Goal: Task Accomplishment & Management: Use online tool/utility

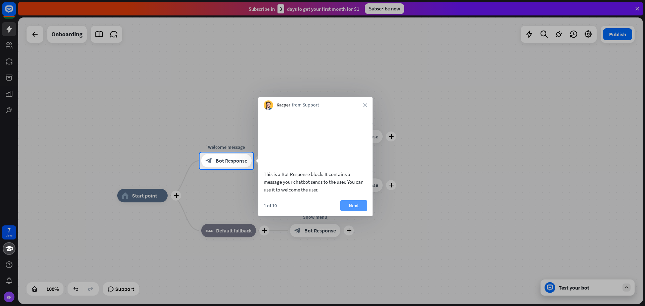
click at [347, 211] on button "Next" at bounding box center [353, 205] width 27 height 11
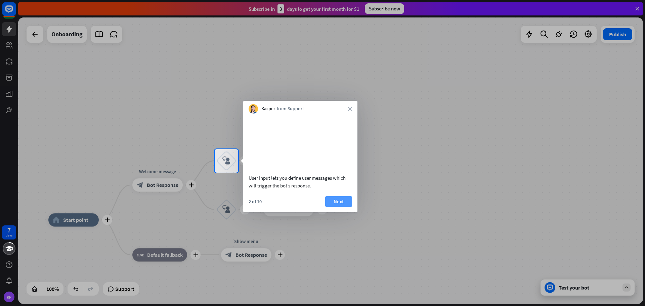
click at [341, 207] on button "Next" at bounding box center [338, 201] width 27 height 11
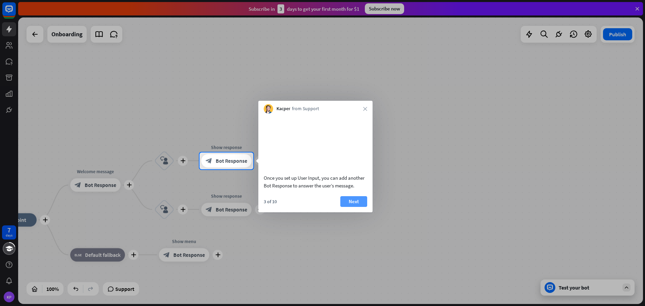
click at [344, 207] on button "Next" at bounding box center [353, 201] width 27 height 11
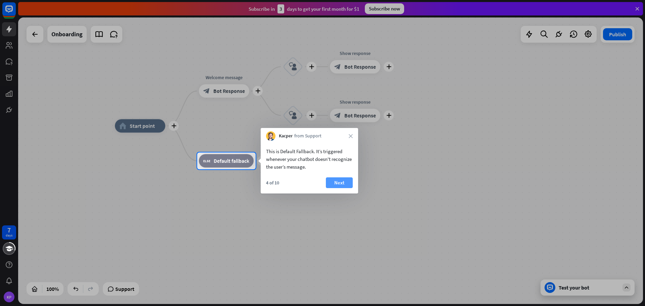
click at [331, 184] on button "Next" at bounding box center [339, 182] width 27 height 11
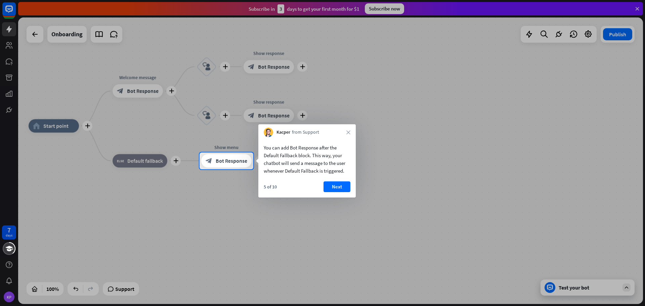
click at [133, 91] on div at bounding box center [322, 76] width 645 height 152
click at [139, 84] on div at bounding box center [322, 76] width 645 height 152
click at [350, 131] on icon "close" at bounding box center [348, 132] width 4 height 4
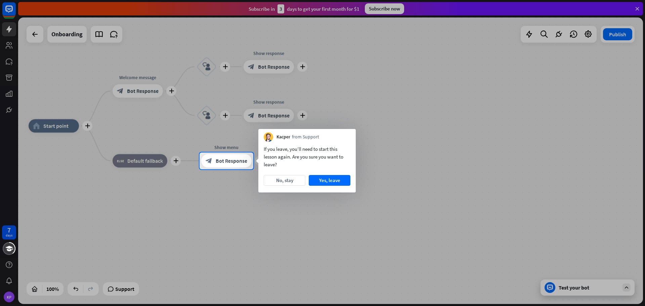
click at [144, 93] on div at bounding box center [322, 76] width 645 height 152
click at [326, 182] on button "Yes, leave" at bounding box center [330, 180] width 42 height 11
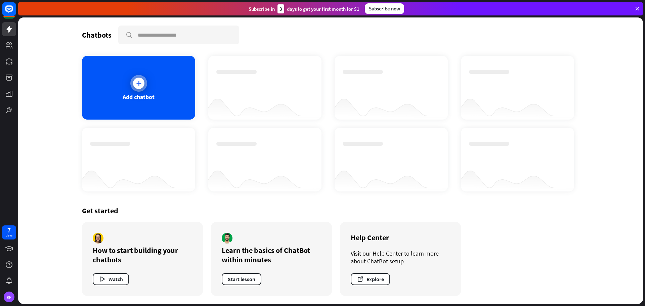
click at [158, 102] on div "Add chatbot" at bounding box center [138, 88] width 113 height 64
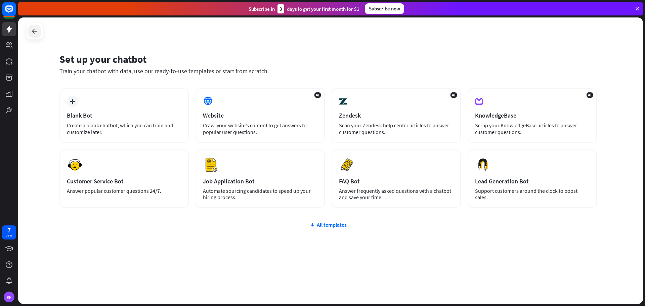
click at [34, 34] on icon at bounding box center [35, 31] width 8 height 8
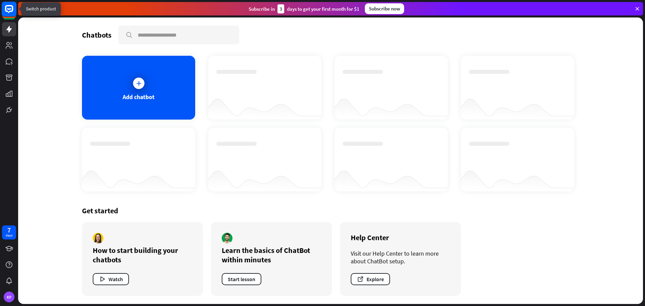
click at [12, 8] on icon at bounding box center [9, 9] width 8 height 8
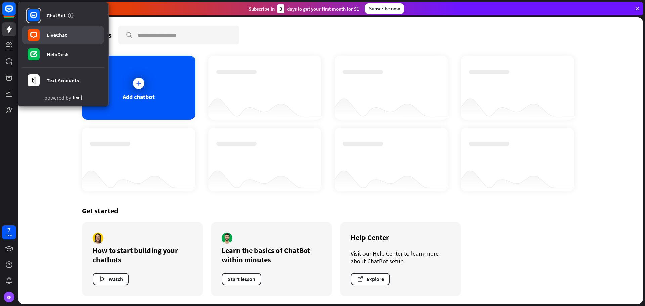
click at [61, 34] on div "LiveChat" at bounding box center [57, 35] width 20 height 7
